Goal: Information Seeking & Learning: Learn about a topic

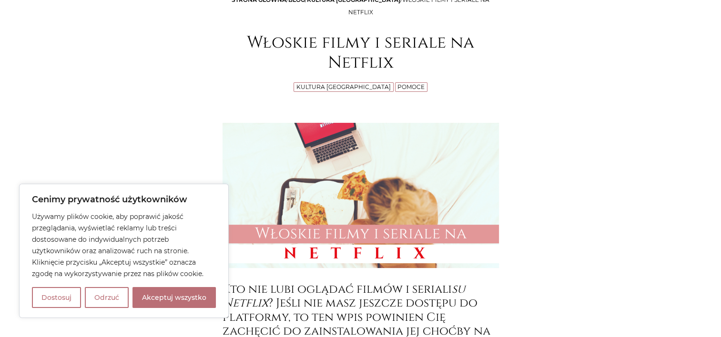
scroll to position [127, 0]
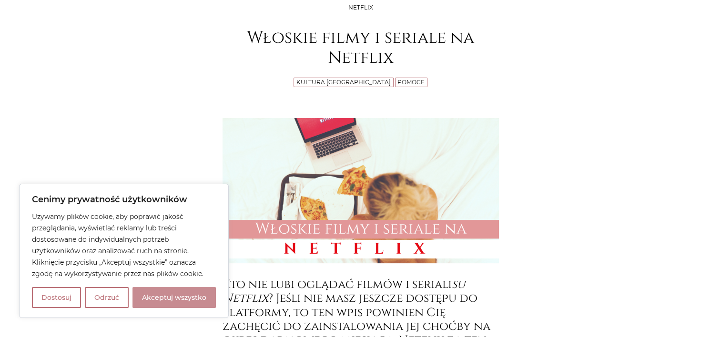
click at [161, 300] on button "Akceptuj wszystko" at bounding box center [173, 297] width 83 height 21
checkbox input "true"
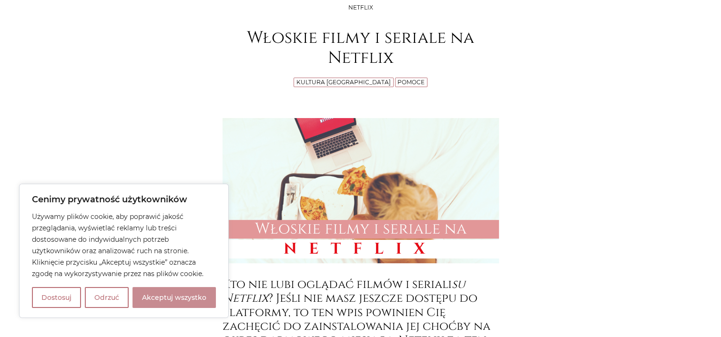
checkbox input "true"
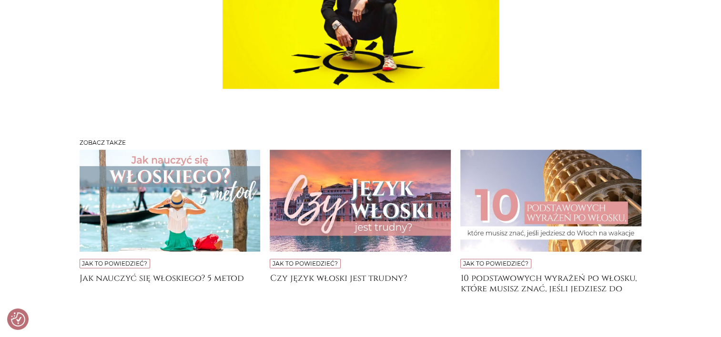
scroll to position [6158, 0]
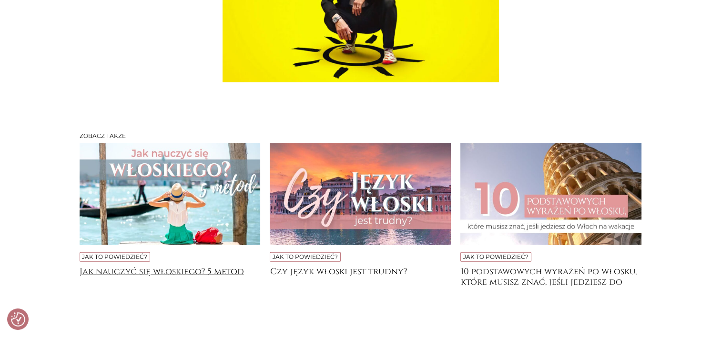
click at [173, 267] on h4 "Jak nauczyć się włoskiego? 5 metod" at bounding box center [170, 276] width 181 height 19
click at [562, 267] on h4 "10 podstawowych wyrażeń po włosku, które musisz znać, jeśli jedziesz do [GEOGRA…" at bounding box center [550, 276] width 181 height 19
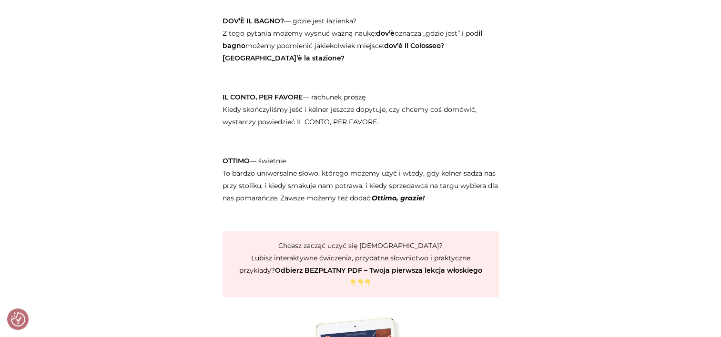
scroll to position [1582, 0]
